Goal: Transaction & Acquisition: Purchase product/service

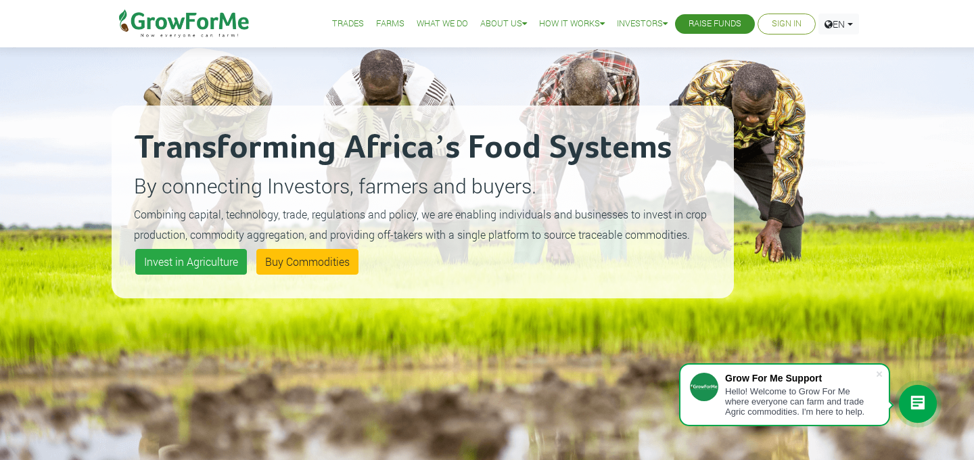
scroll to position [100, 0]
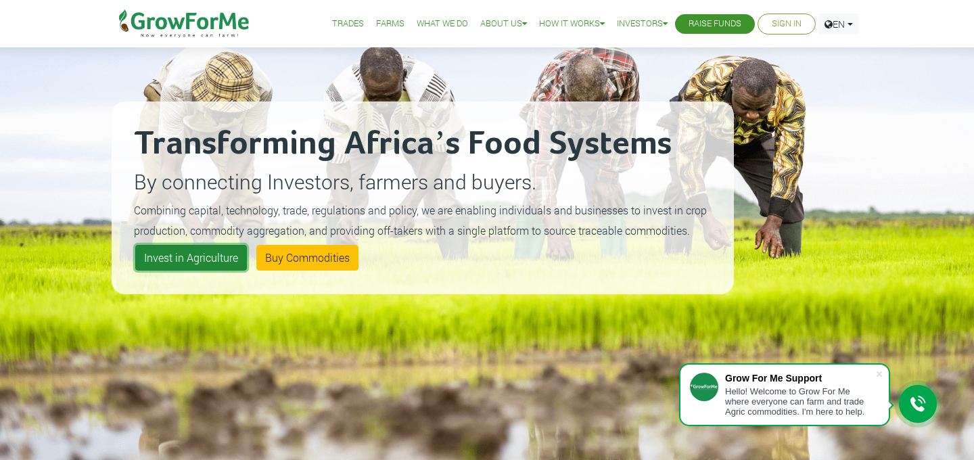
click at [206, 252] on link "Invest in Agriculture" at bounding box center [191, 258] width 112 height 26
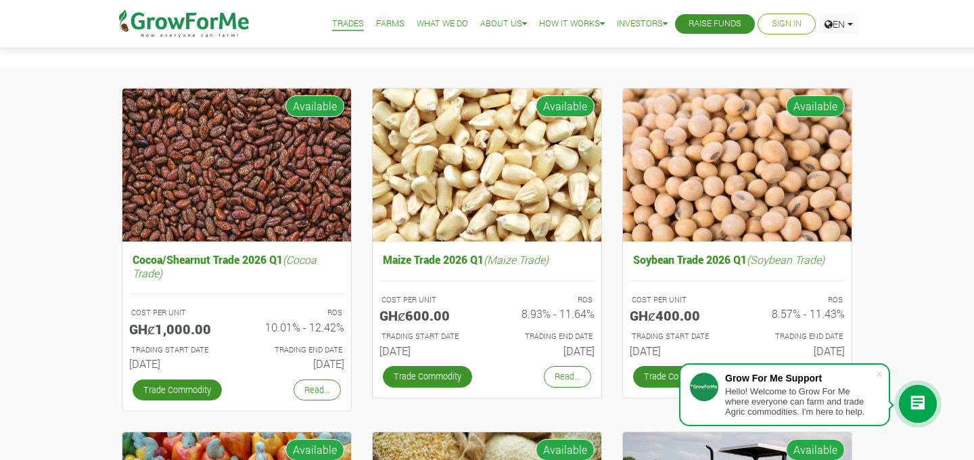
scroll to position [108, 0]
